Goal: Complete application form: Complete application form

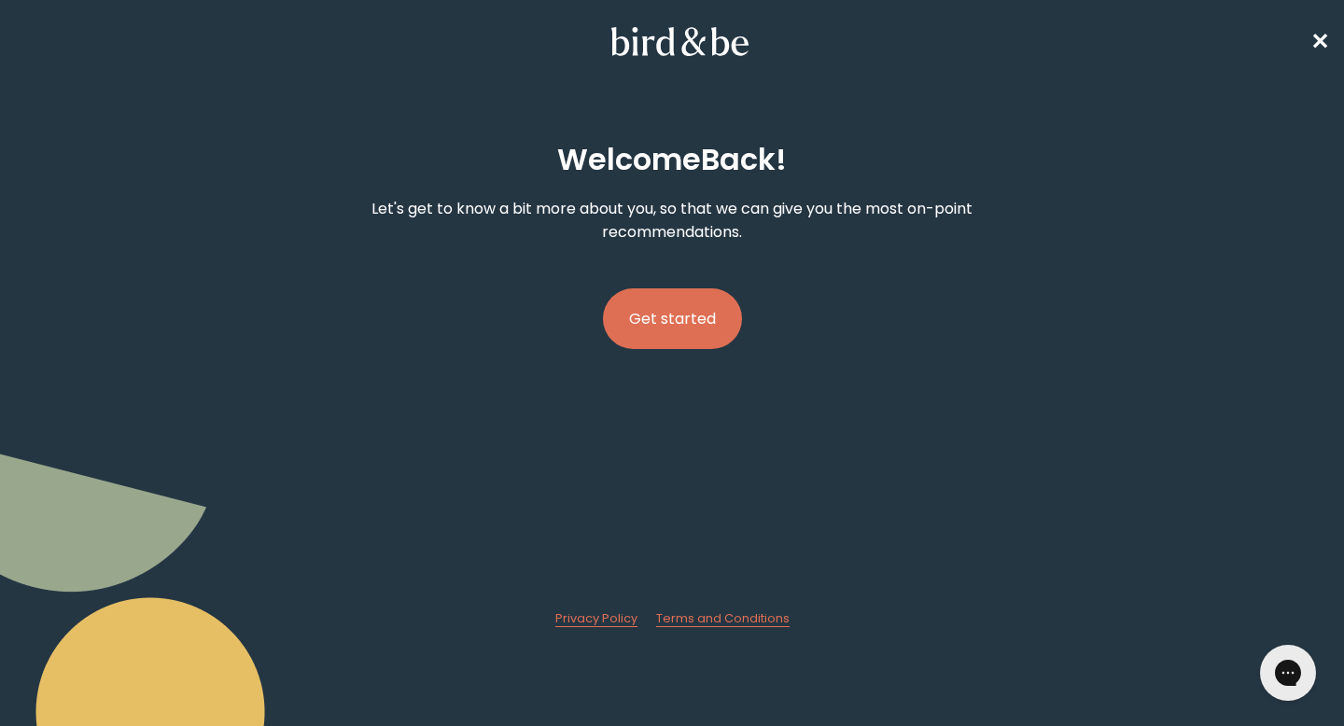
click at [671, 333] on button "Get started" at bounding box center [672, 318] width 139 height 61
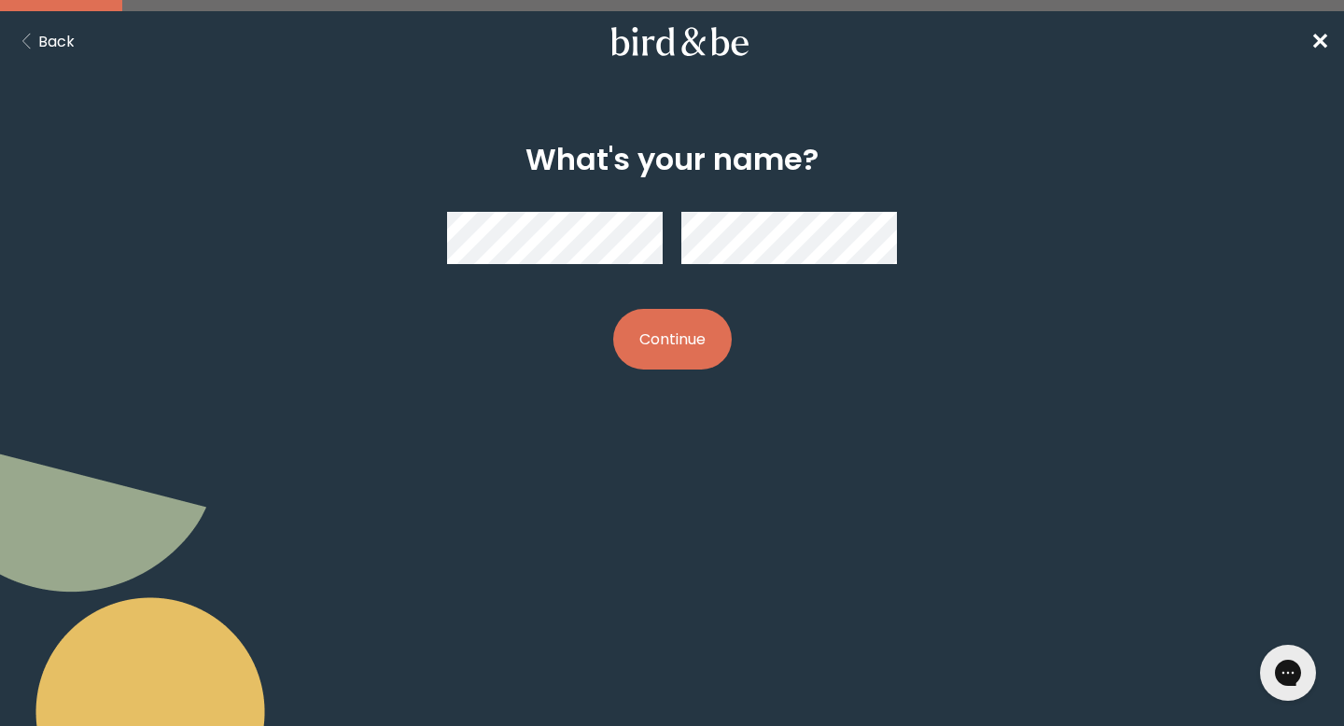
click at [649, 251] on div at bounding box center [672, 238] width 450 height 82
click at [650, 355] on button "Continue" at bounding box center [672, 339] width 119 height 61
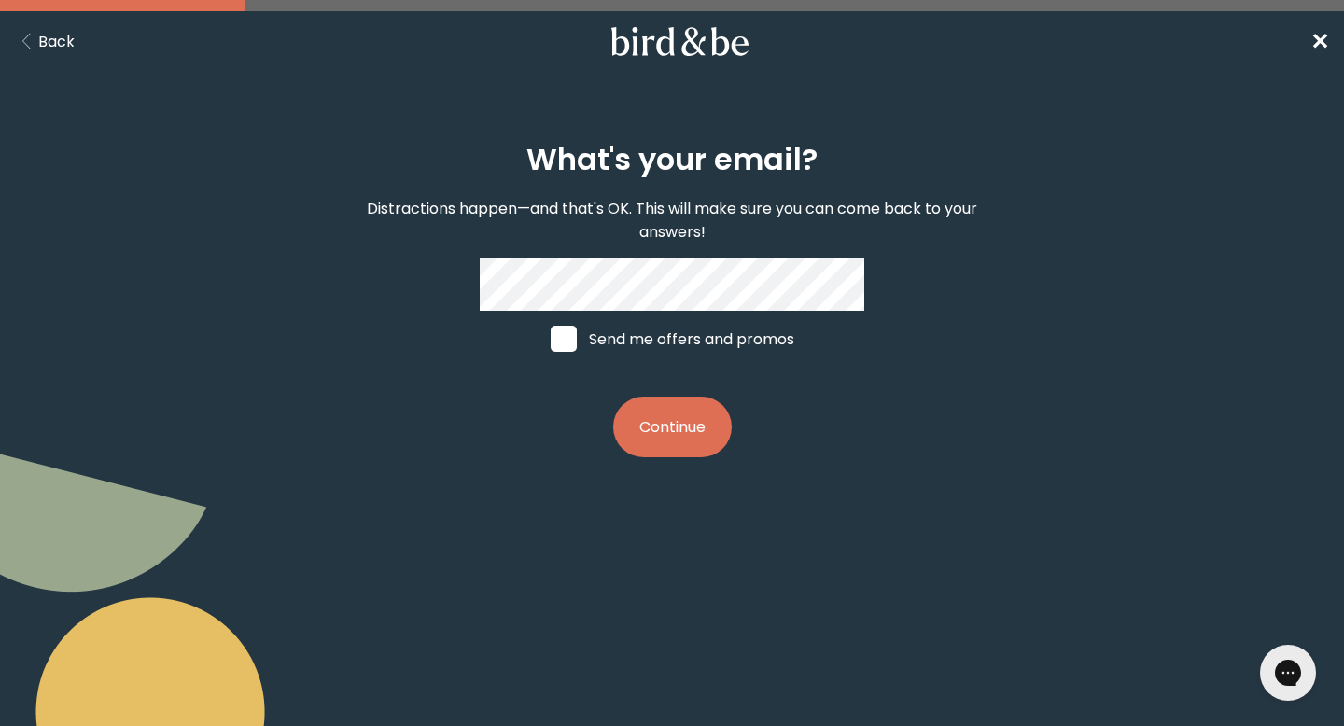
click at [567, 339] on span at bounding box center [564, 339] width 26 height 26
click at [551, 339] on input "Send me offers and promos" at bounding box center [550, 339] width 1 height 1
checkbox input "true"
click at [670, 398] on button "Continue" at bounding box center [672, 427] width 119 height 61
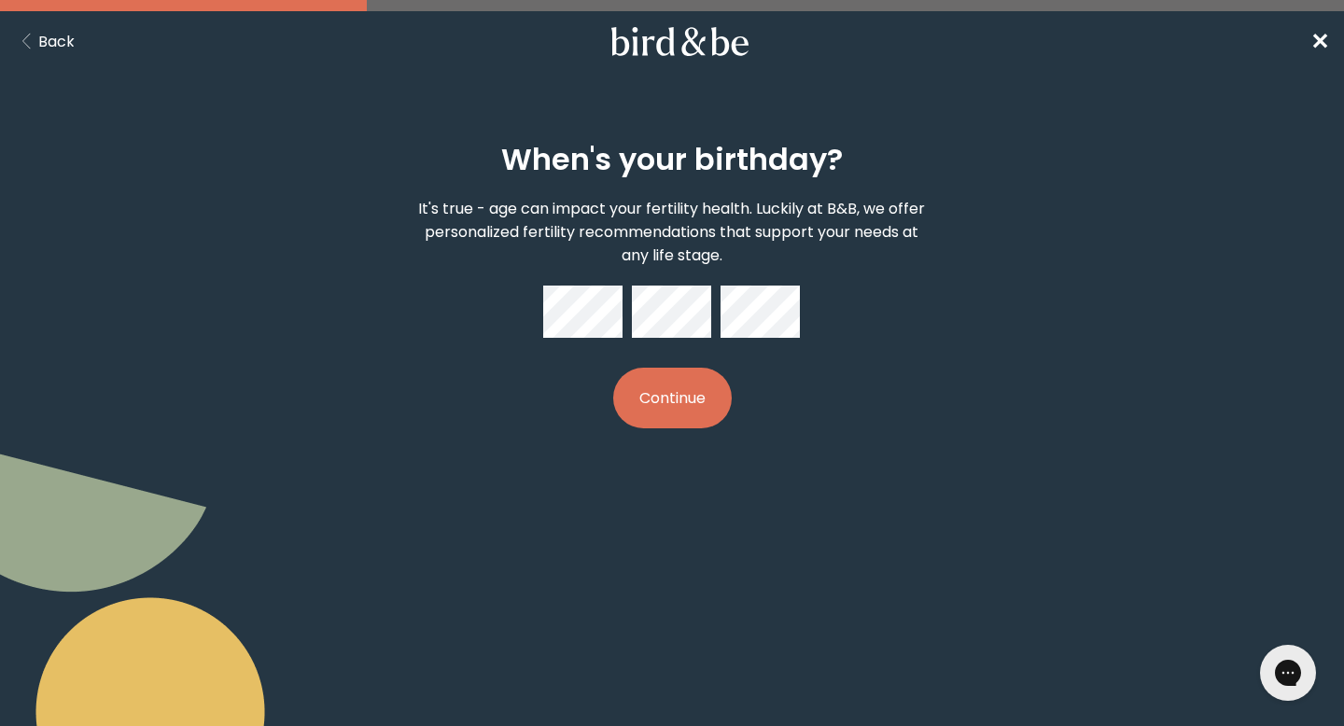
click at [675, 414] on button "Continue" at bounding box center [672, 398] width 119 height 61
click at [700, 402] on button "Continue" at bounding box center [672, 398] width 119 height 61
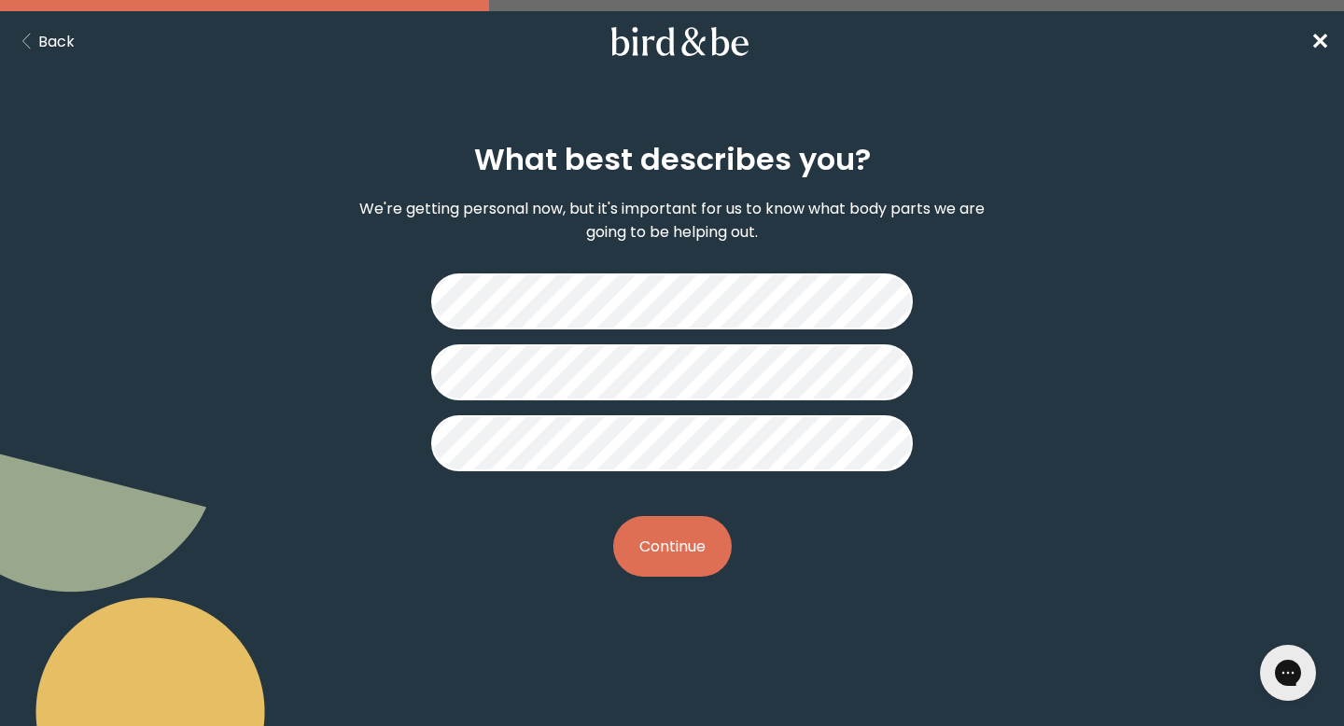
click at [697, 545] on button "Continue" at bounding box center [672, 546] width 119 height 61
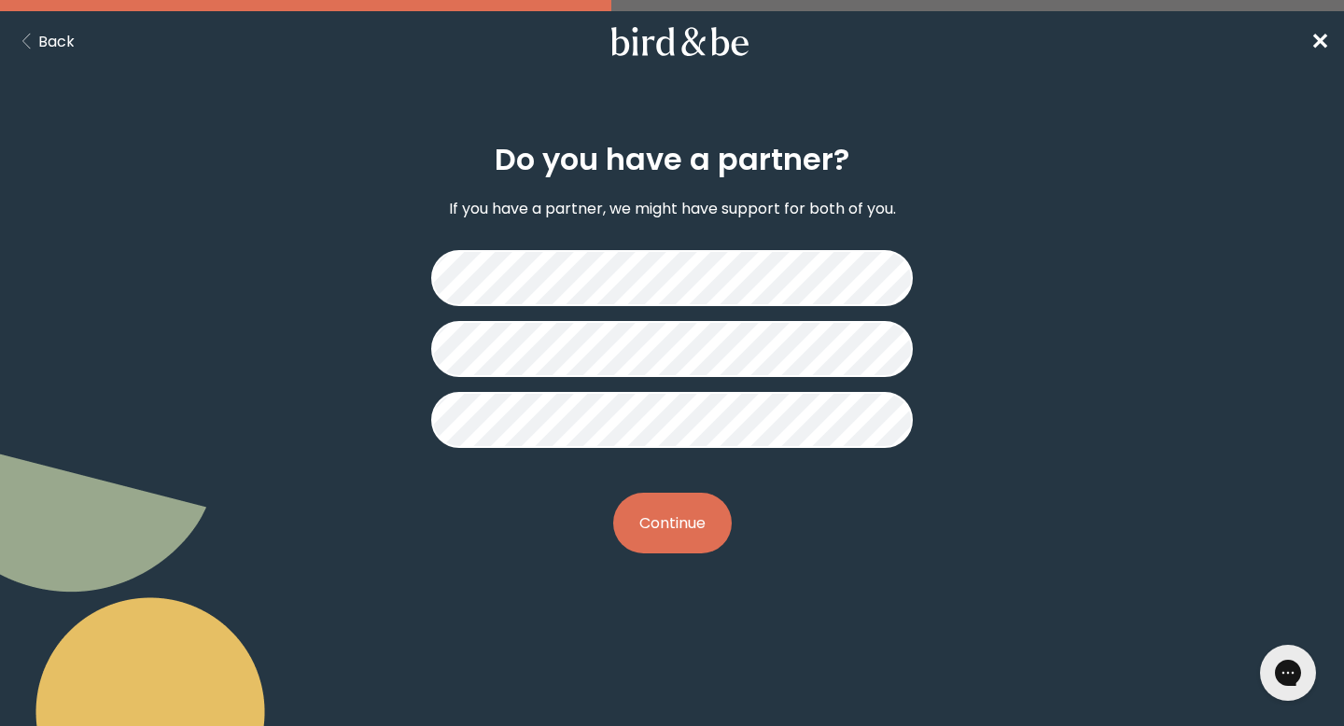
click at [651, 538] on button "Continue" at bounding box center [672, 523] width 119 height 61
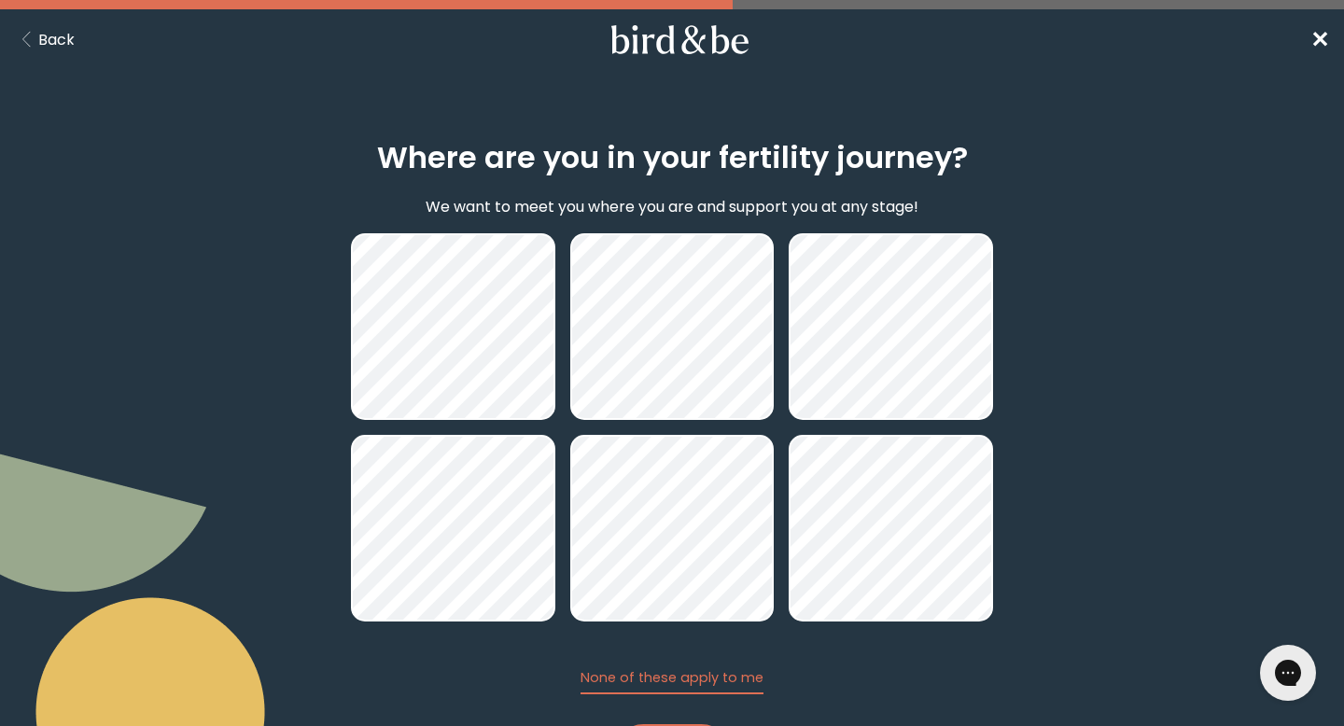
scroll to position [104, 0]
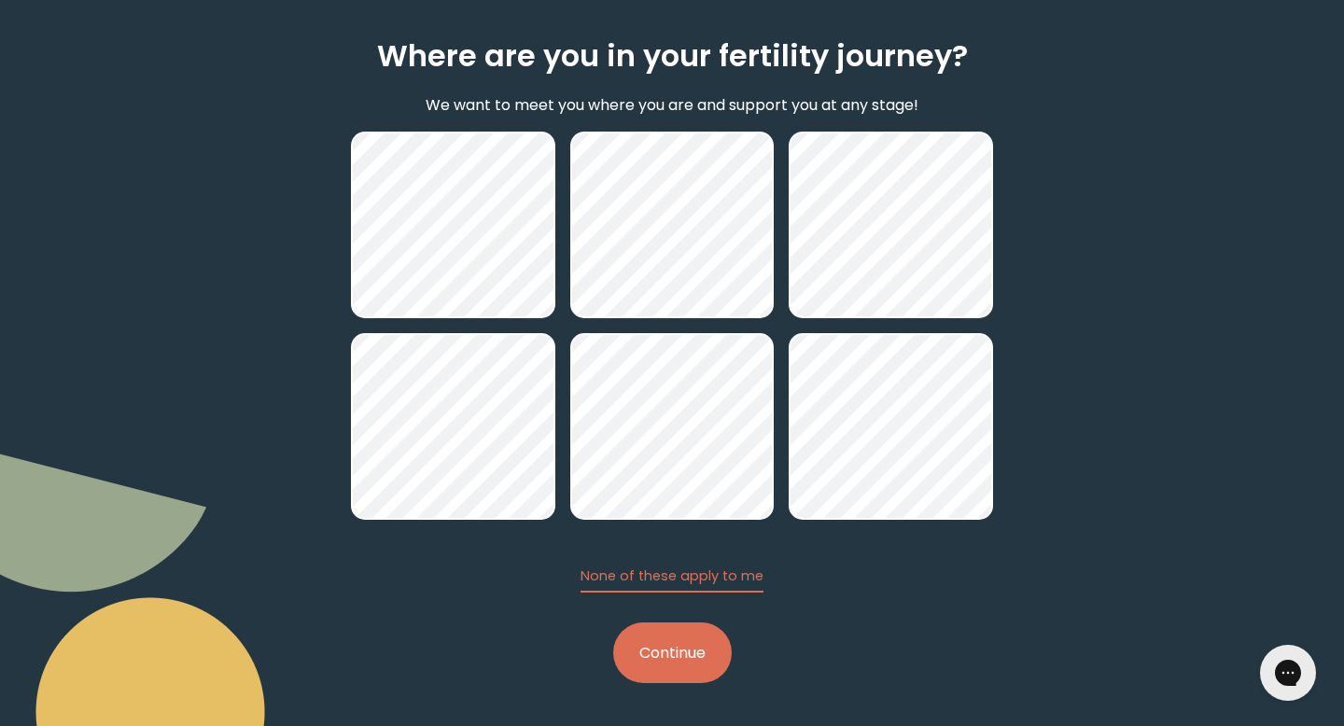
click at [658, 648] on button "Continue" at bounding box center [672, 652] width 119 height 61
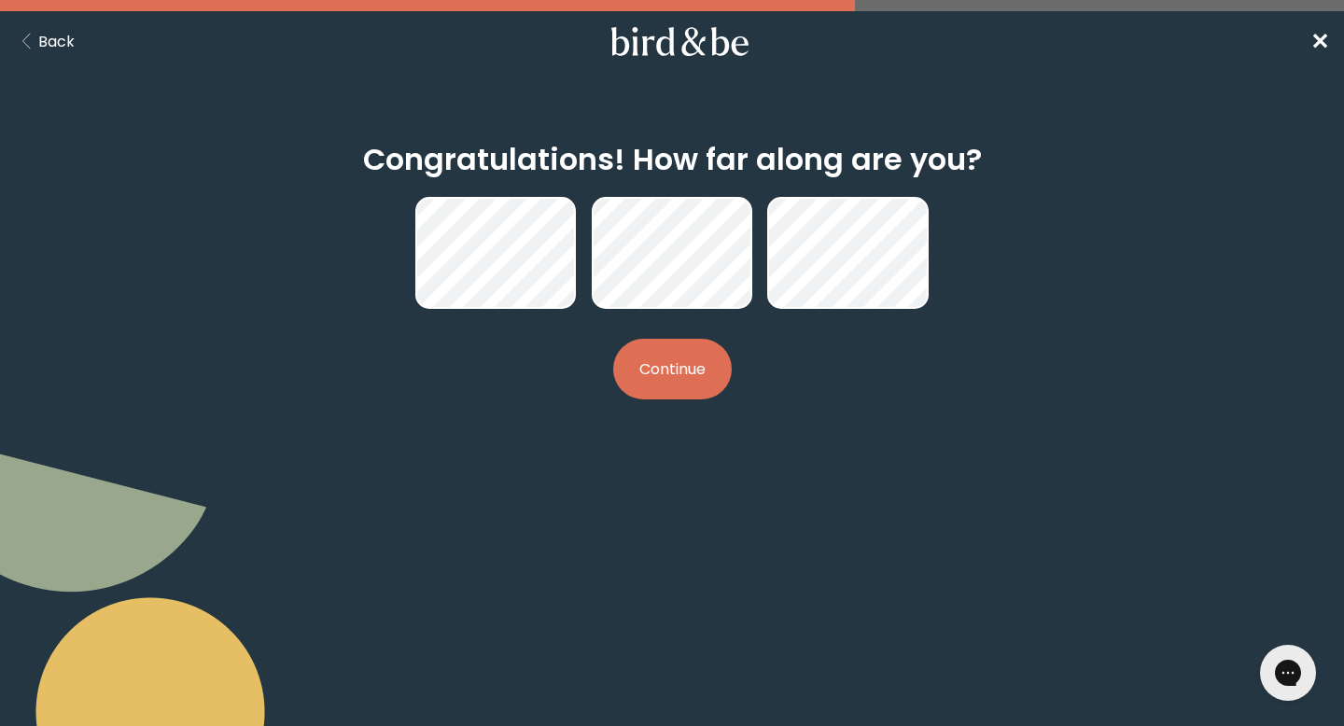
click at [652, 363] on button "Continue" at bounding box center [672, 369] width 119 height 61
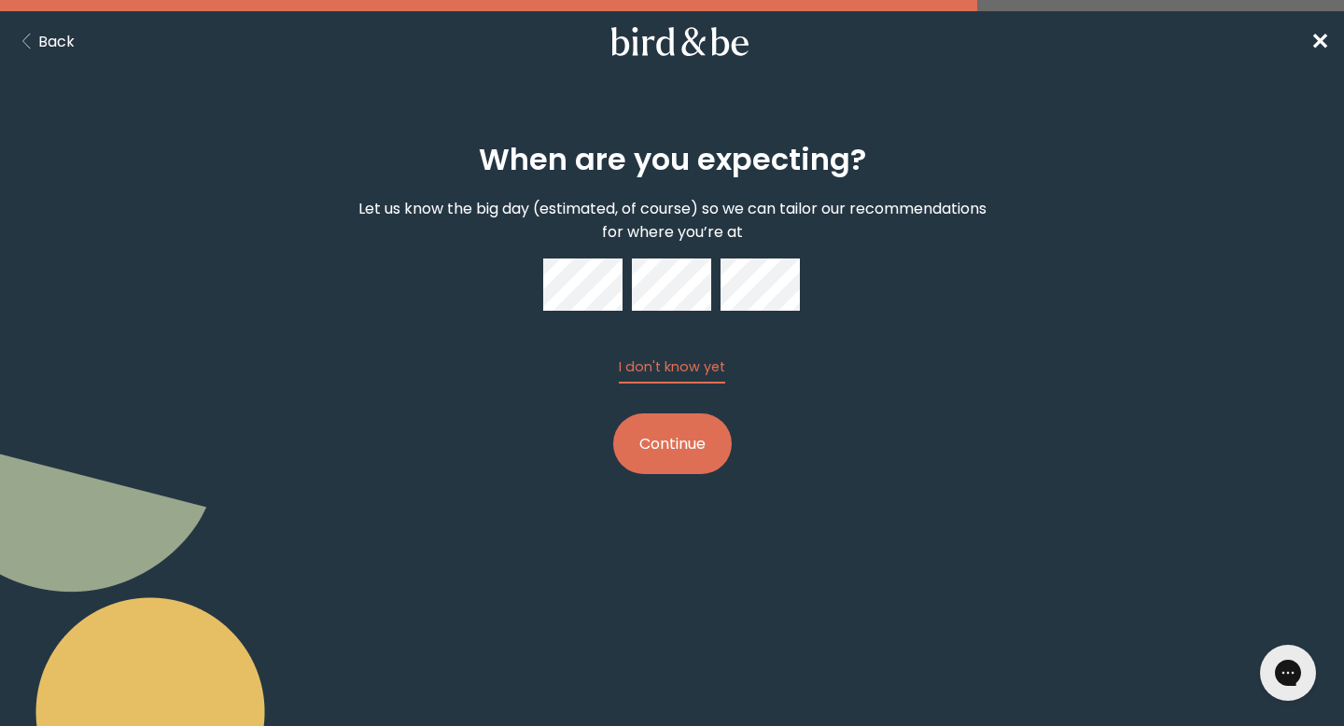
click at [678, 448] on button "Continue" at bounding box center [672, 443] width 119 height 61
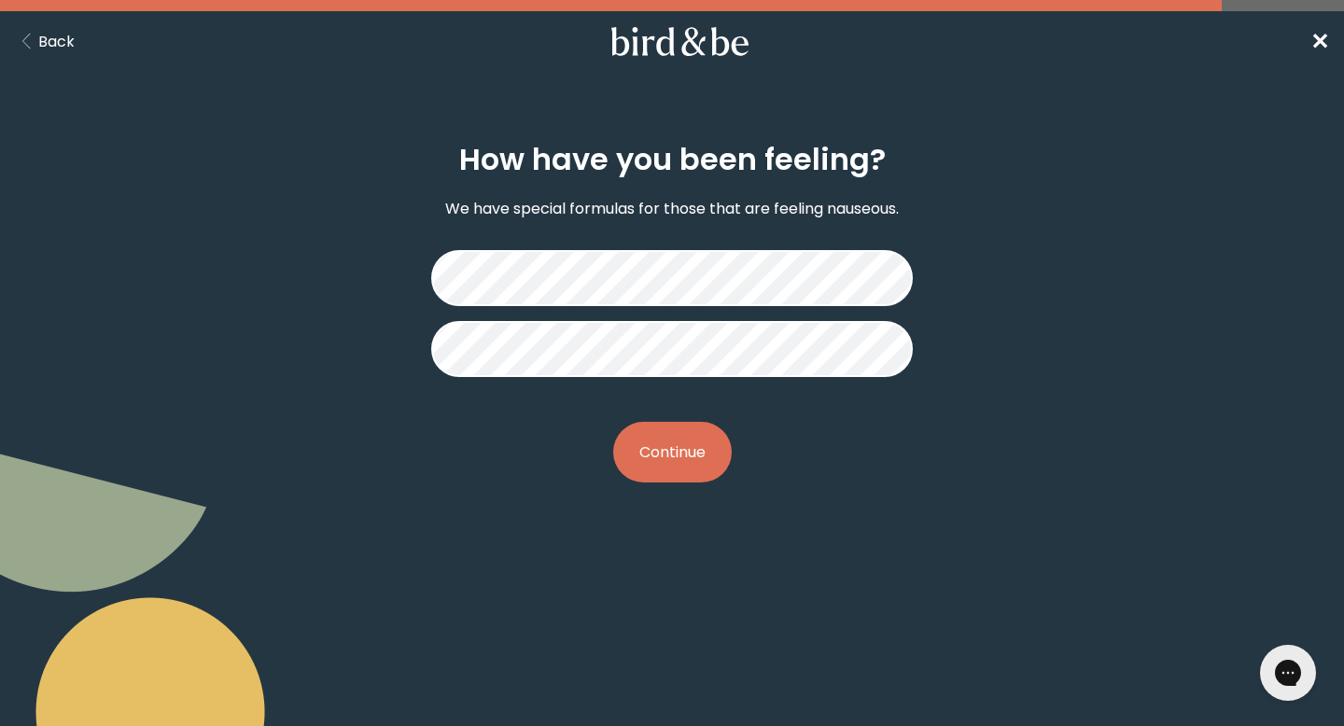
click at [684, 469] on button "Continue" at bounding box center [672, 452] width 119 height 61
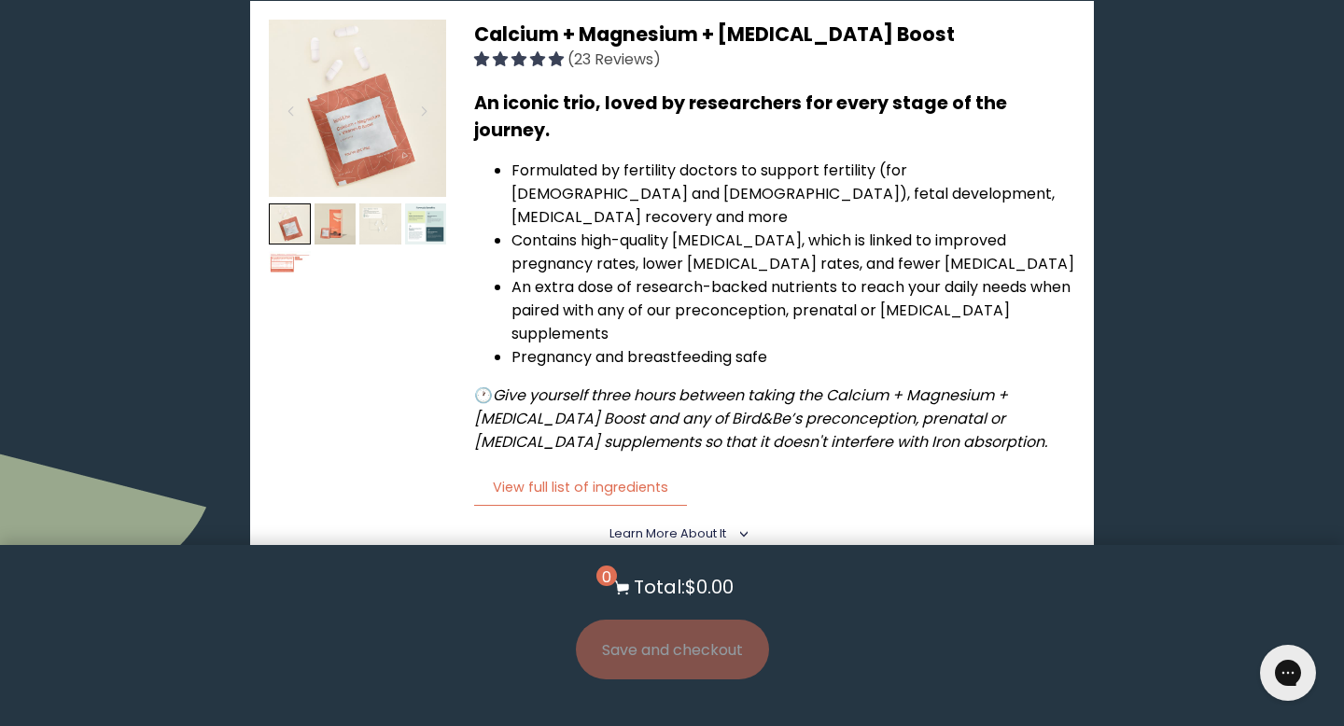
scroll to position [342, 0]
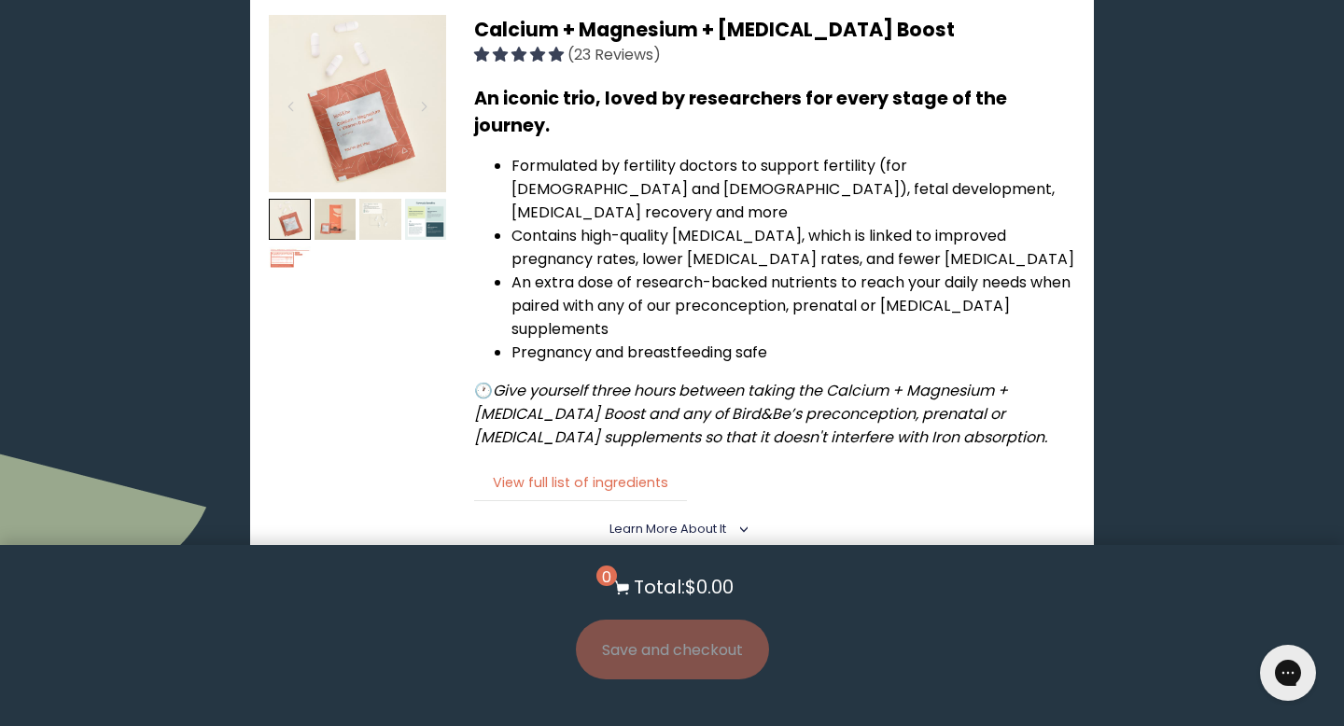
click at [643, 464] on button "View full list of ingredients" at bounding box center [580, 483] width 213 height 38
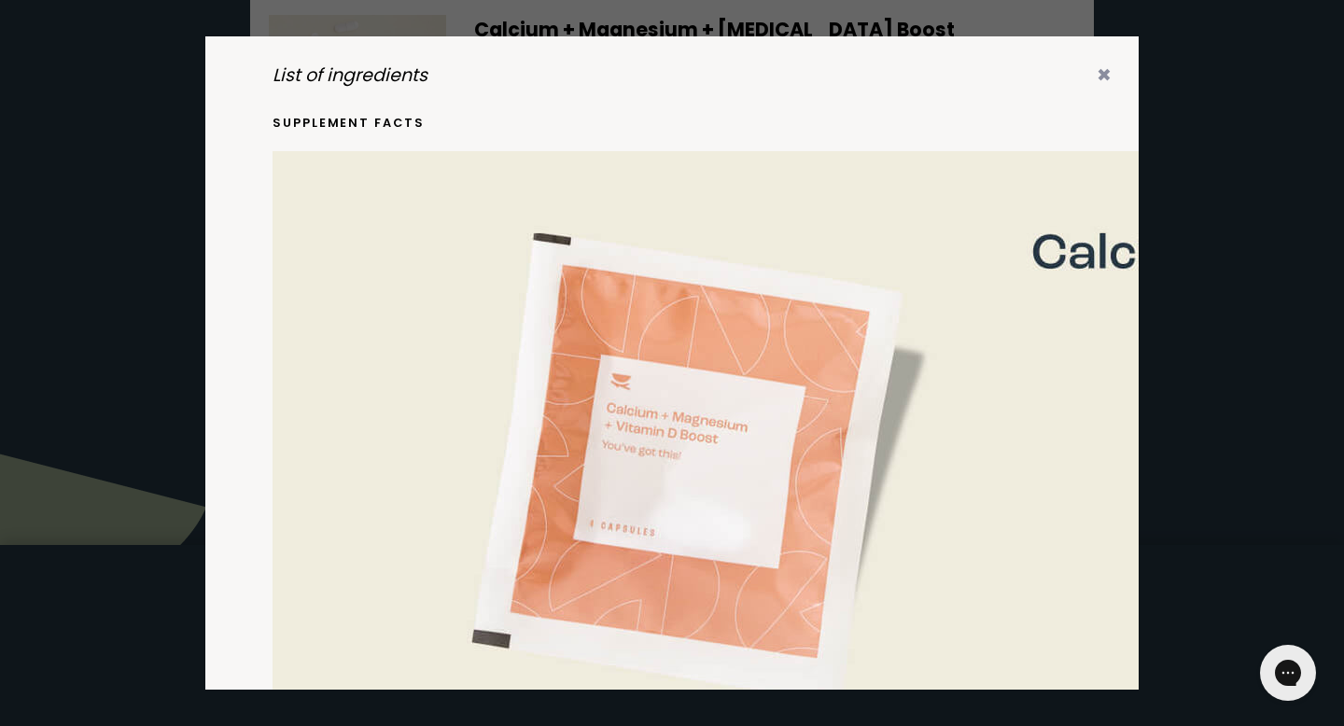
scroll to position [0, 0]
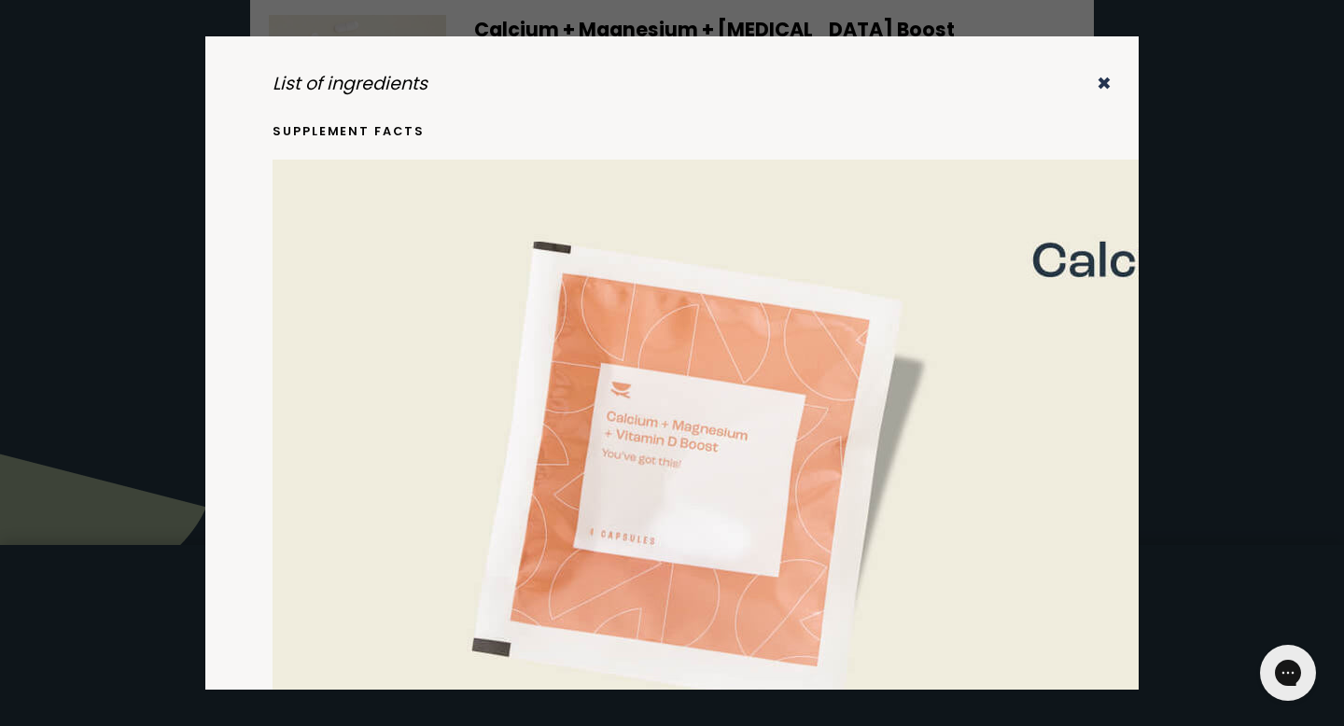
click at [1107, 85] on icon "✖" at bounding box center [1104, 83] width 15 height 25
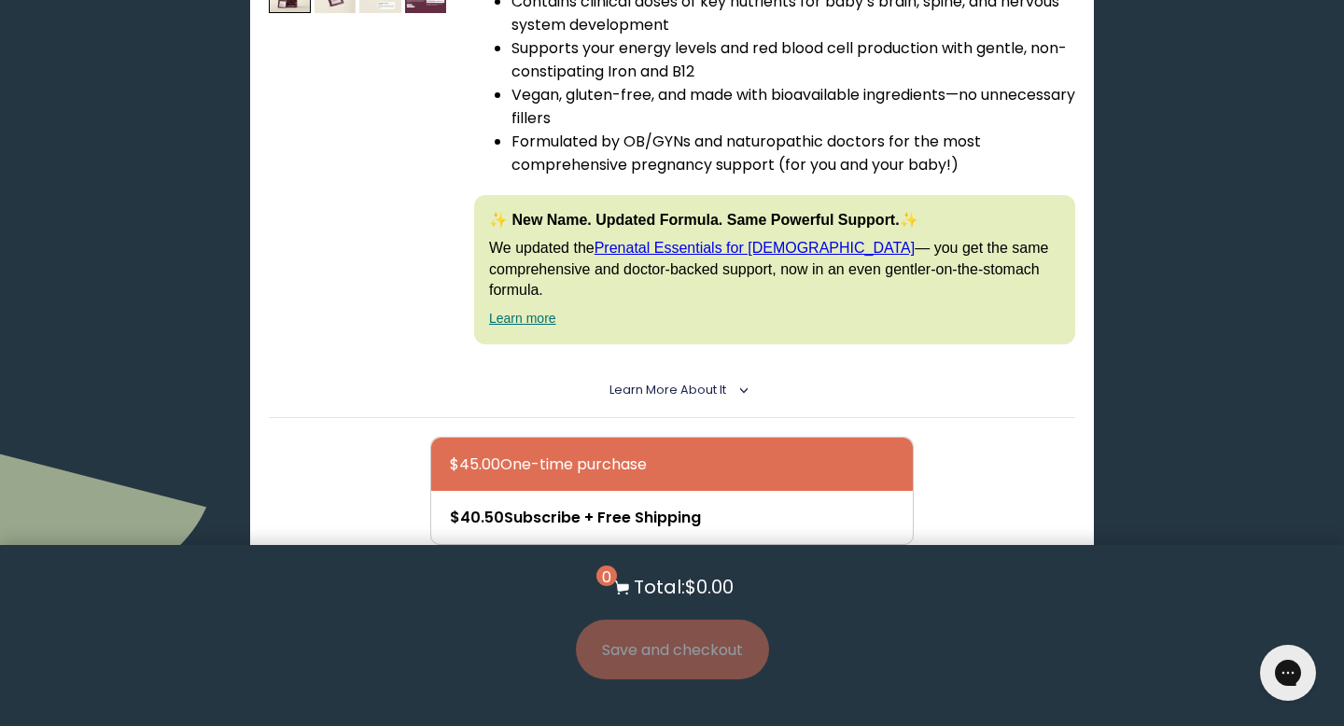
scroll to position [1425, 0]
